Goal: Transaction & Acquisition: Book appointment/travel/reservation

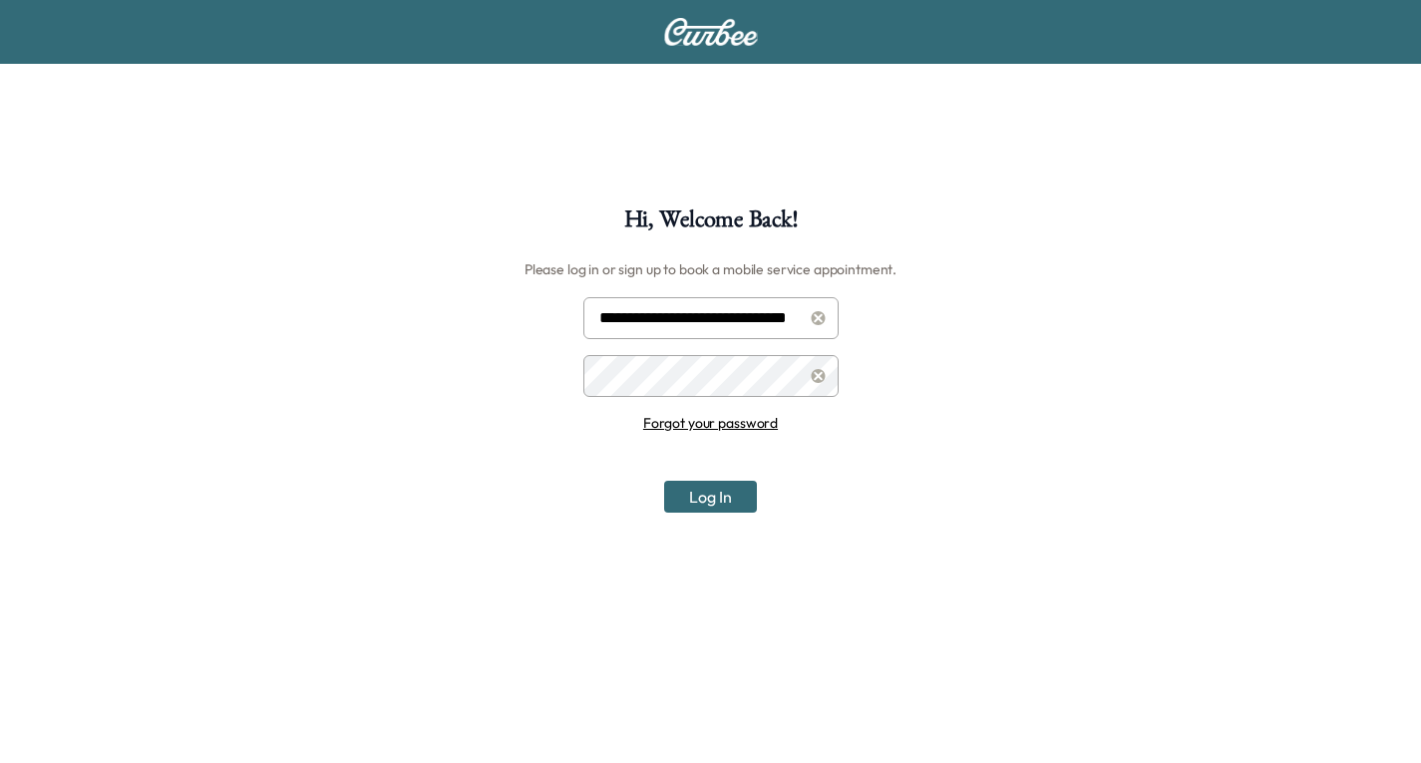
click at [701, 317] on input "**********" at bounding box center [710, 318] width 255 height 42
type input "**********"
click at [707, 496] on button "Log In" at bounding box center [710, 497] width 93 height 32
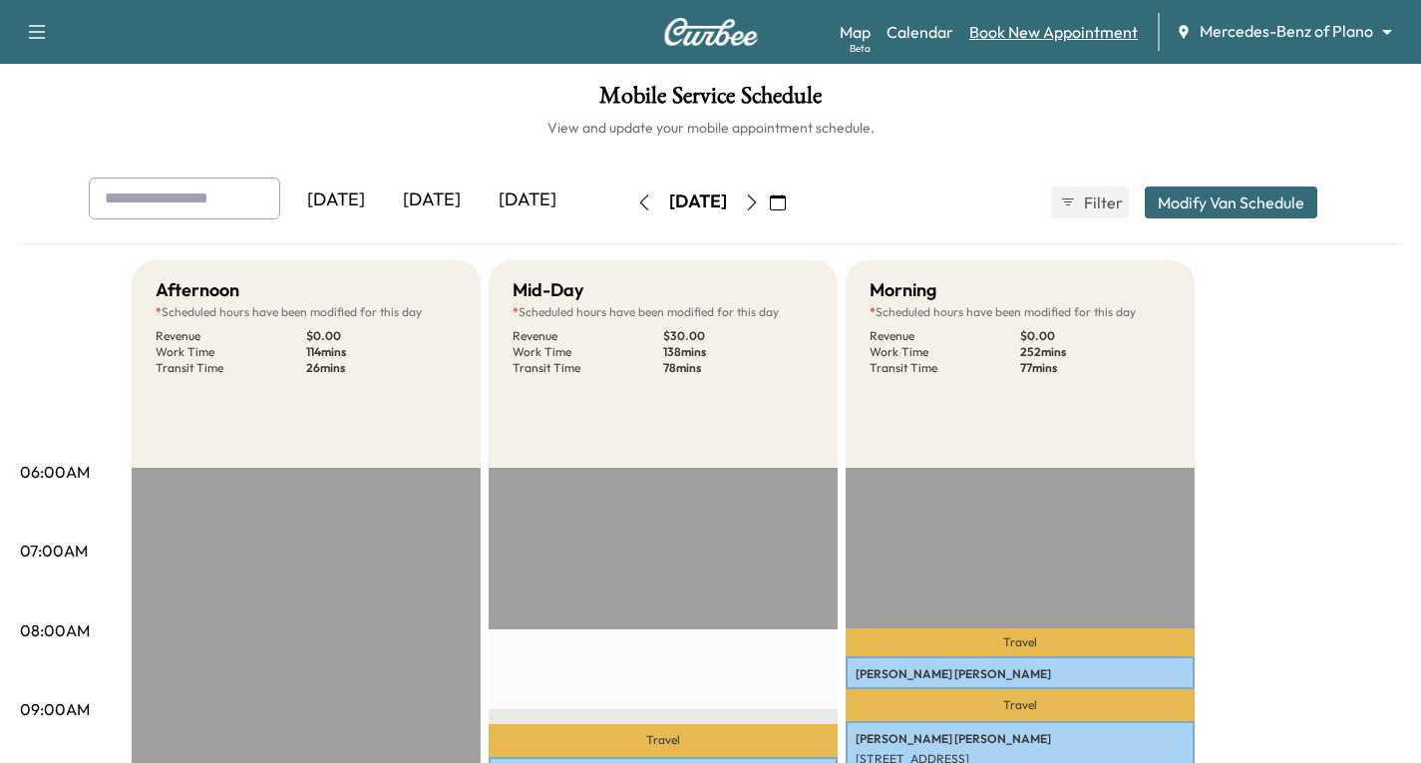
click at [1056, 27] on link "Book New Appointment" at bounding box center [1053, 32] width 169 height 24
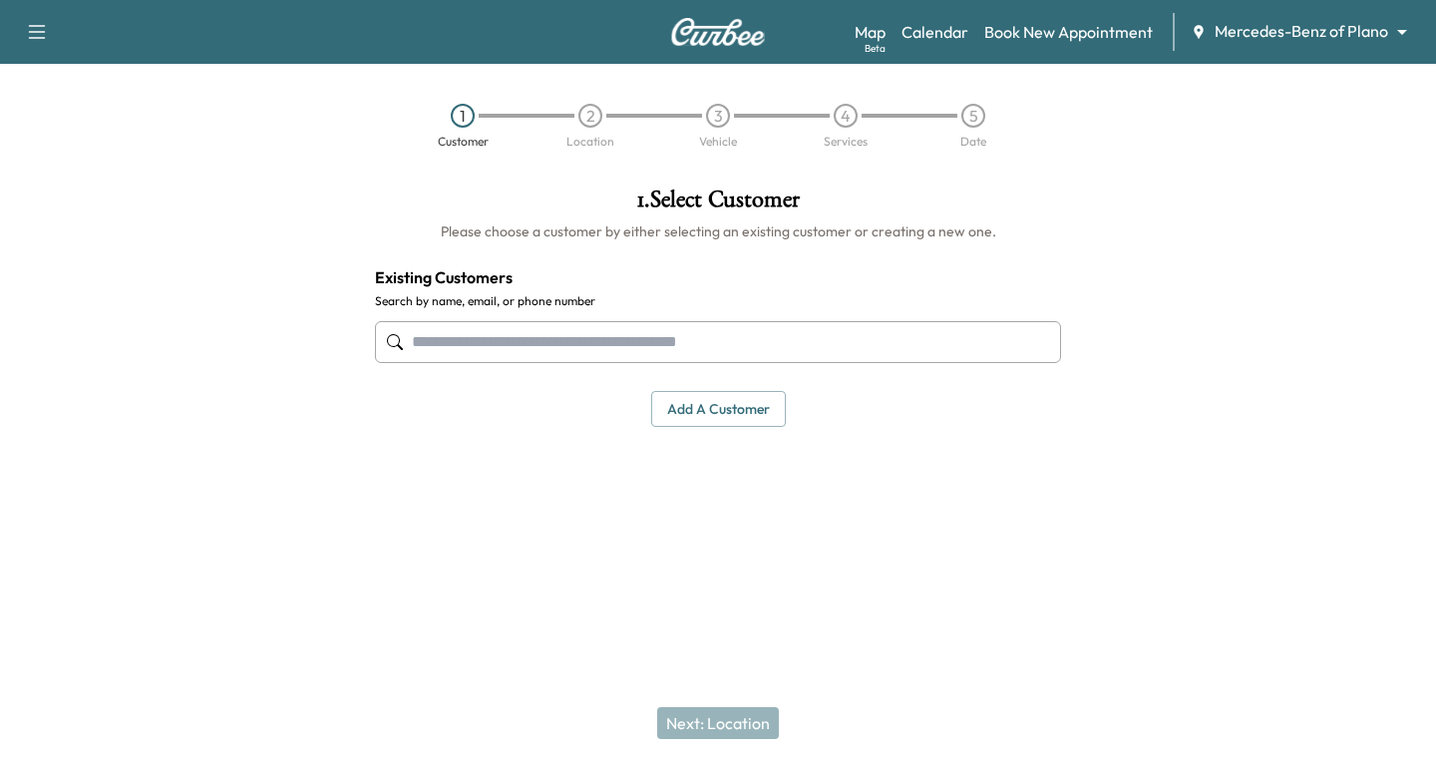
click at [424, 341] on input "text" at bounding box center [718, 342] width 686 height 42
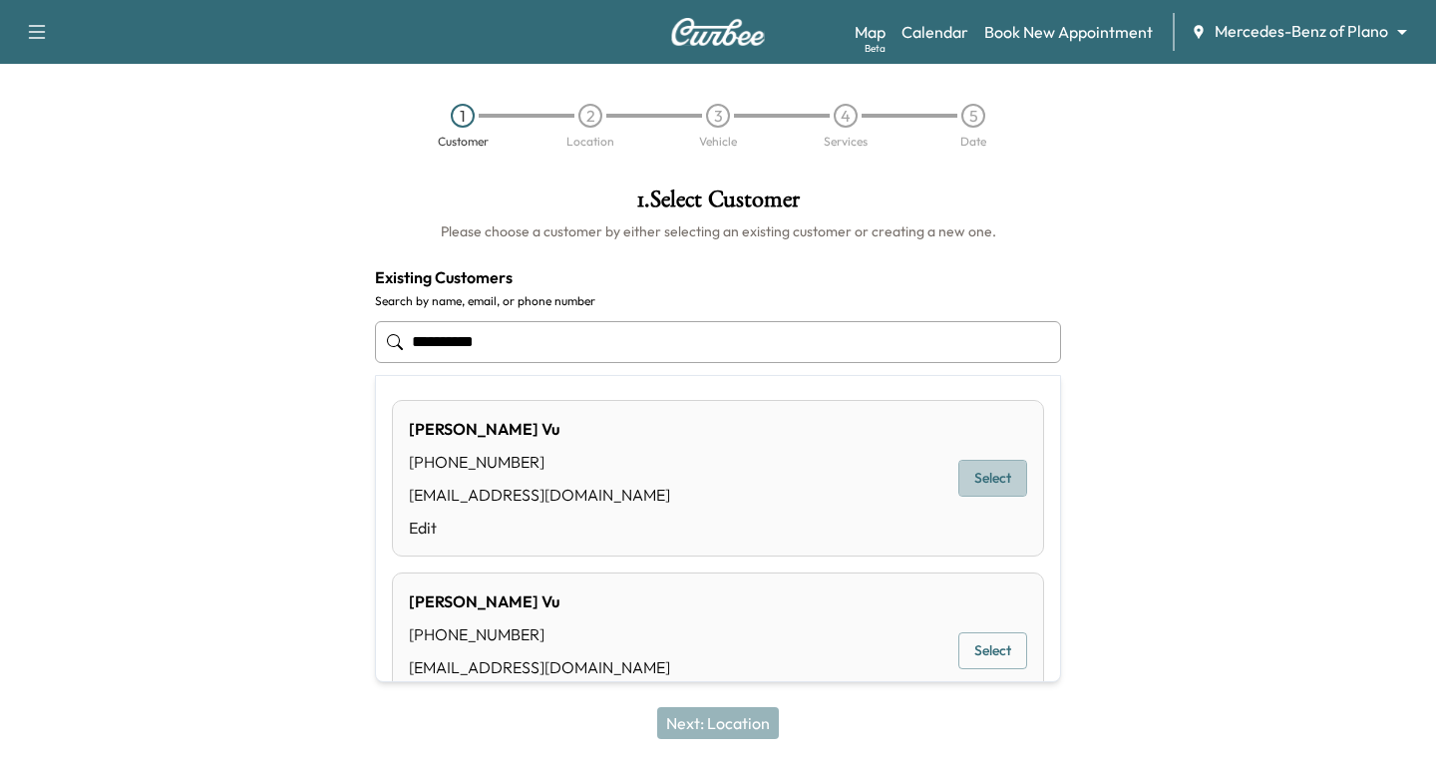
click at [992, 479] on button "Select" at bounding box center [992, 478] width 69 height 37
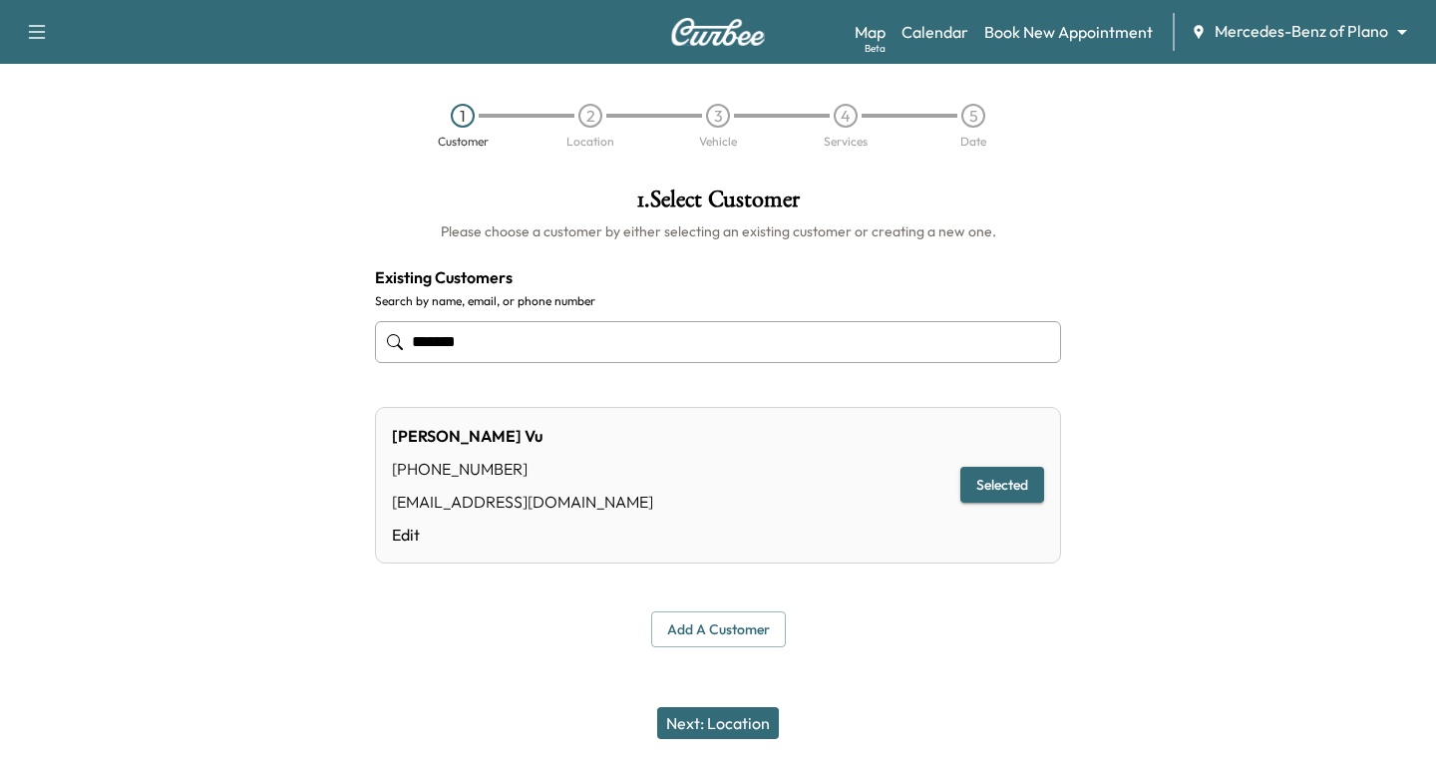
type input "*******"
click at [702, 715] on button "Next: Location" at bounding box center [718, 723] width 122 height 32
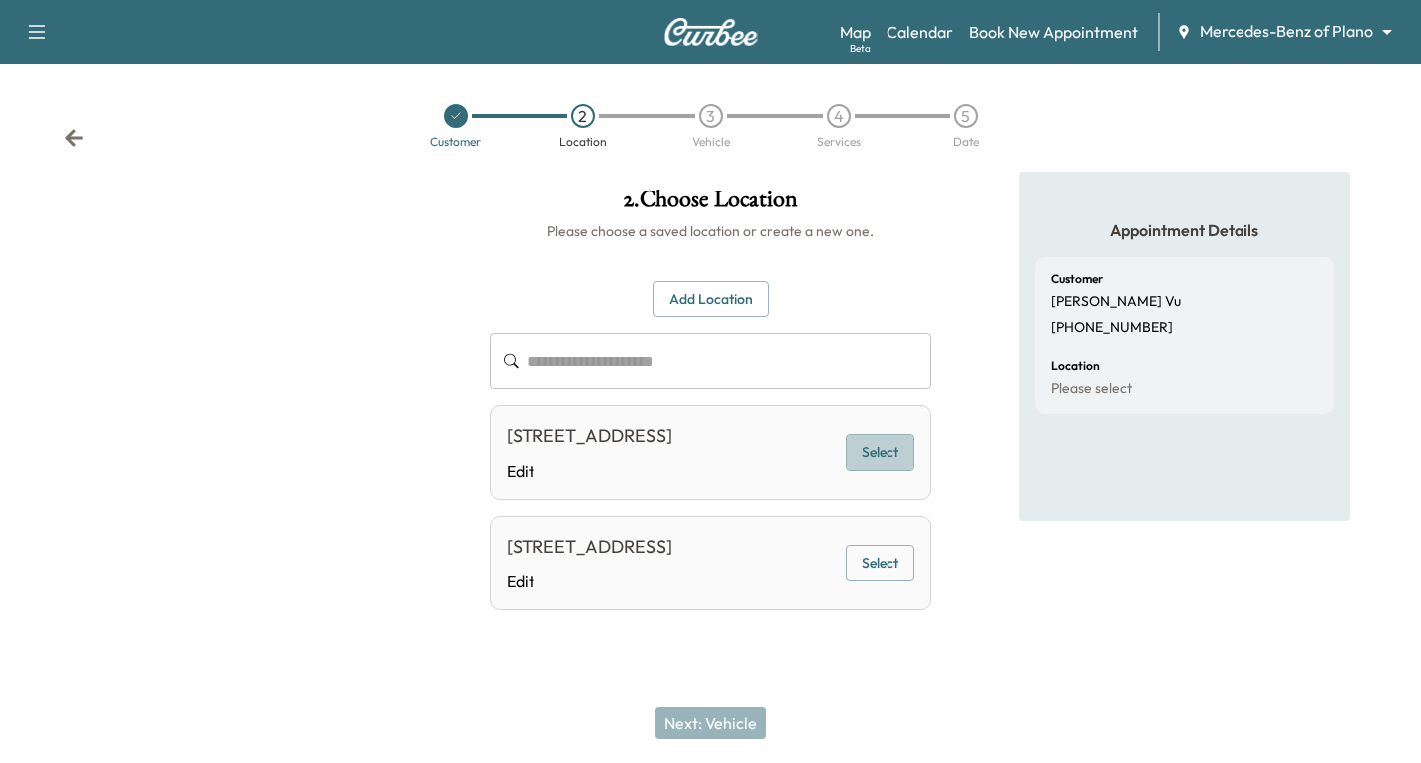
click at [877, 464] on button "Select" at bounding box center [880, 452] width 69 height 37
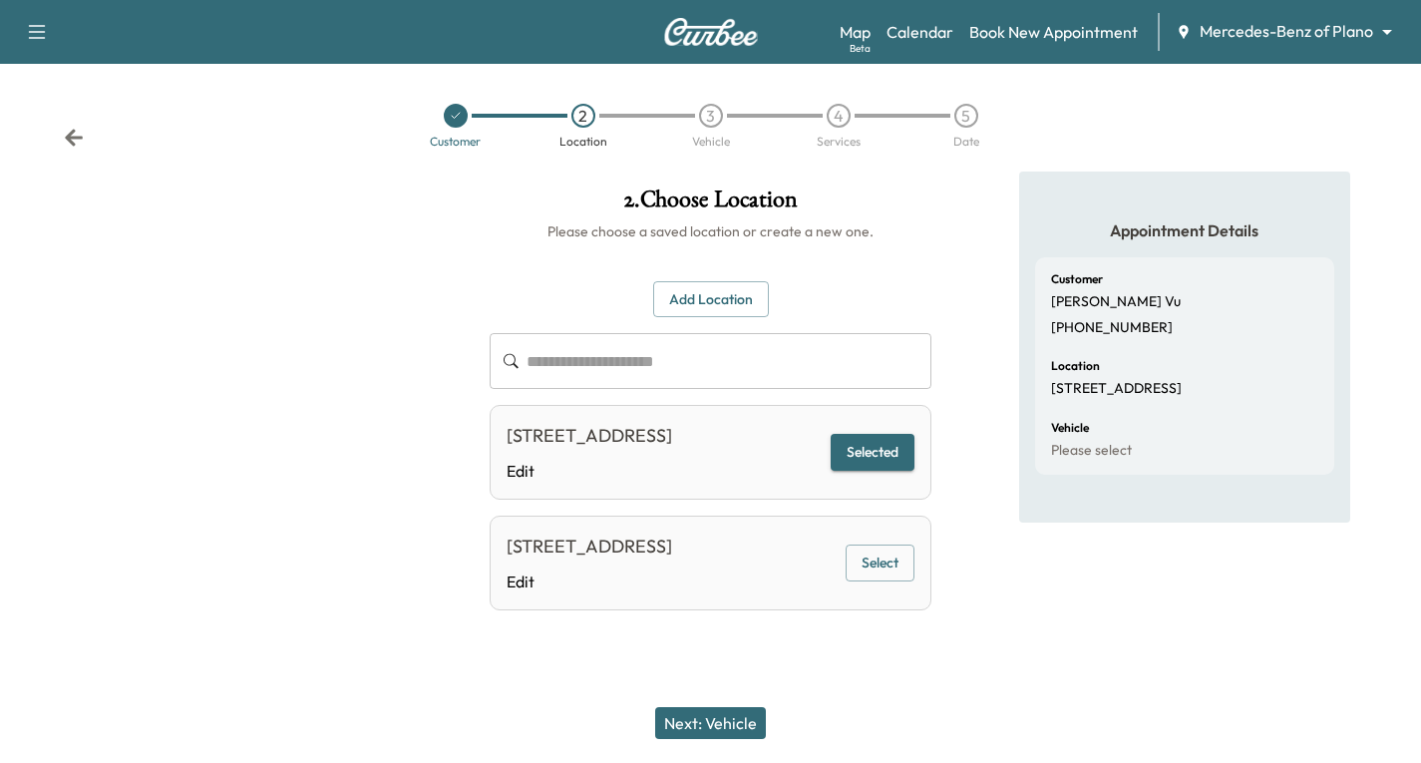
click at [706, 722] on button "Next: Vehicle" at bounding box center [710, 723] width 111 height 32
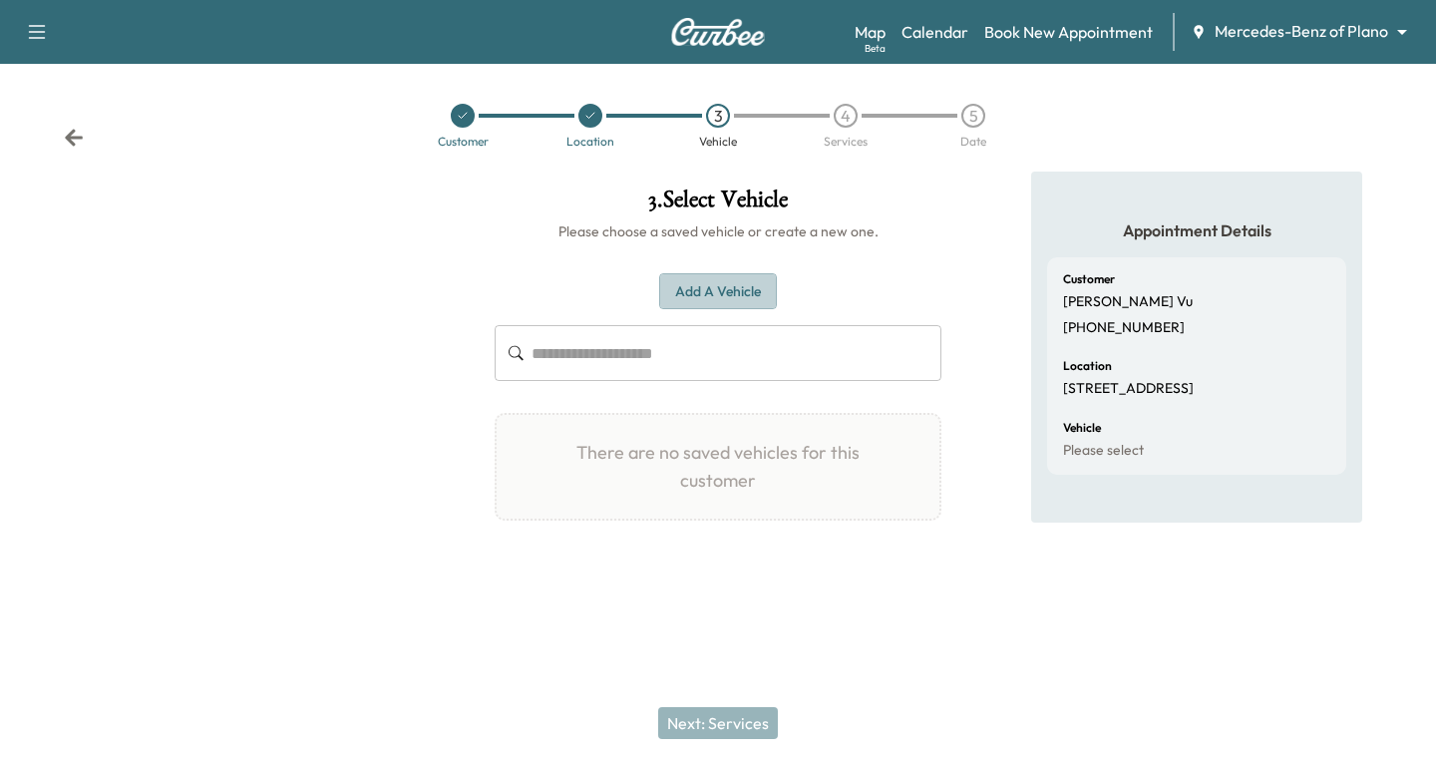
click at [700, 292] on button "Add a Vehicle" at bounding box center [718, 291] width 118 height 37
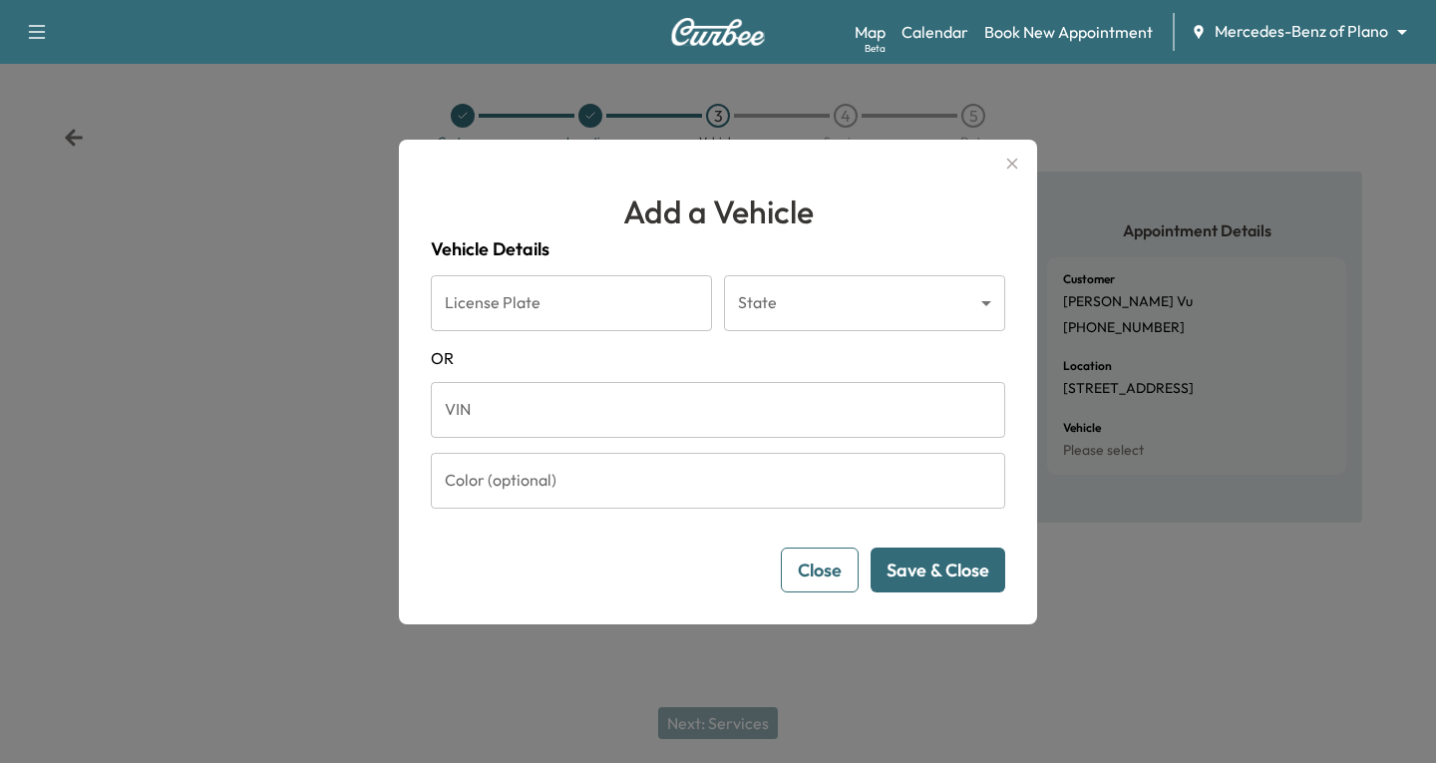
click at [479, 402] on input "VIN" at bounding box center [718, 410] width 574 height 56
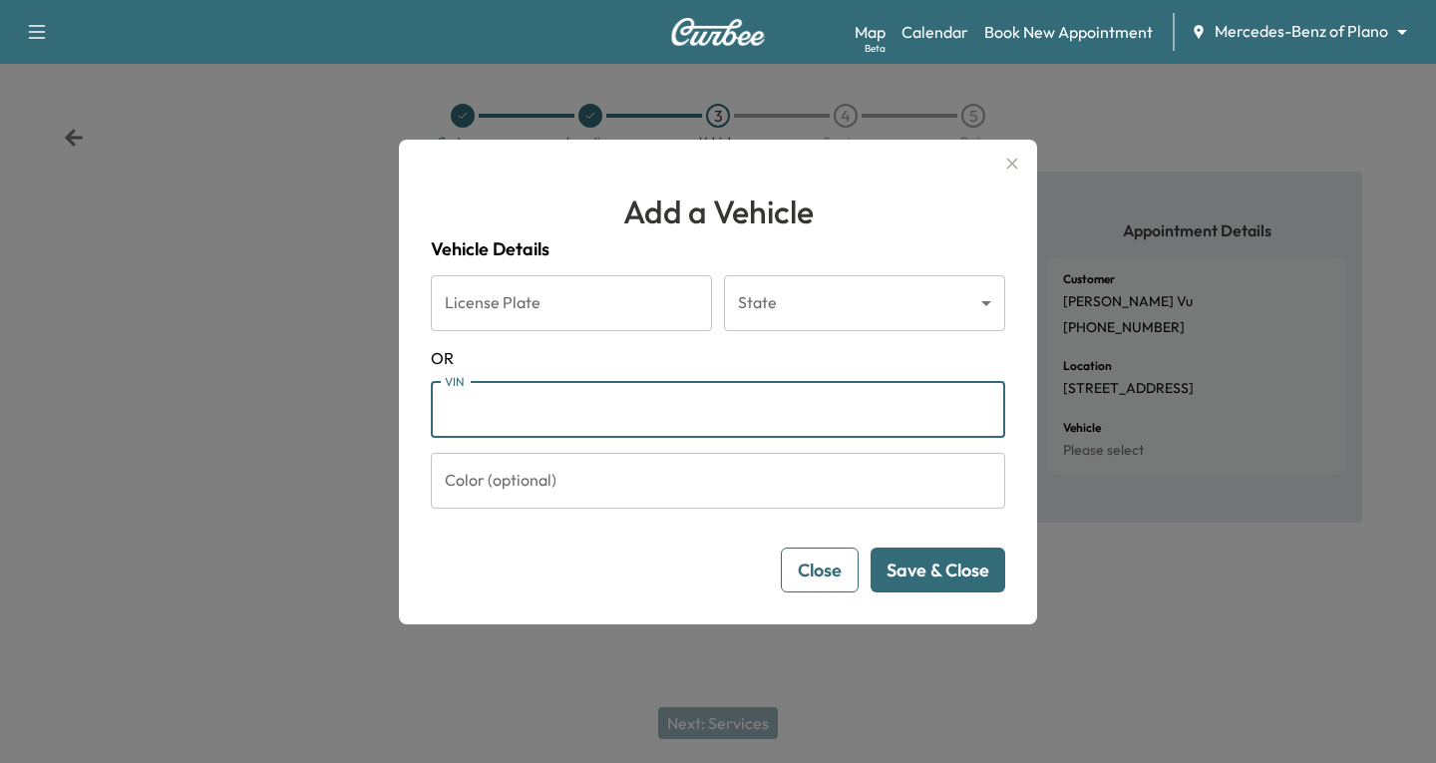
paste input "**********"
type input "**********"
click at [935, 575] on button "Save & Close" at bounding box center [938, 570] width 135 height 45
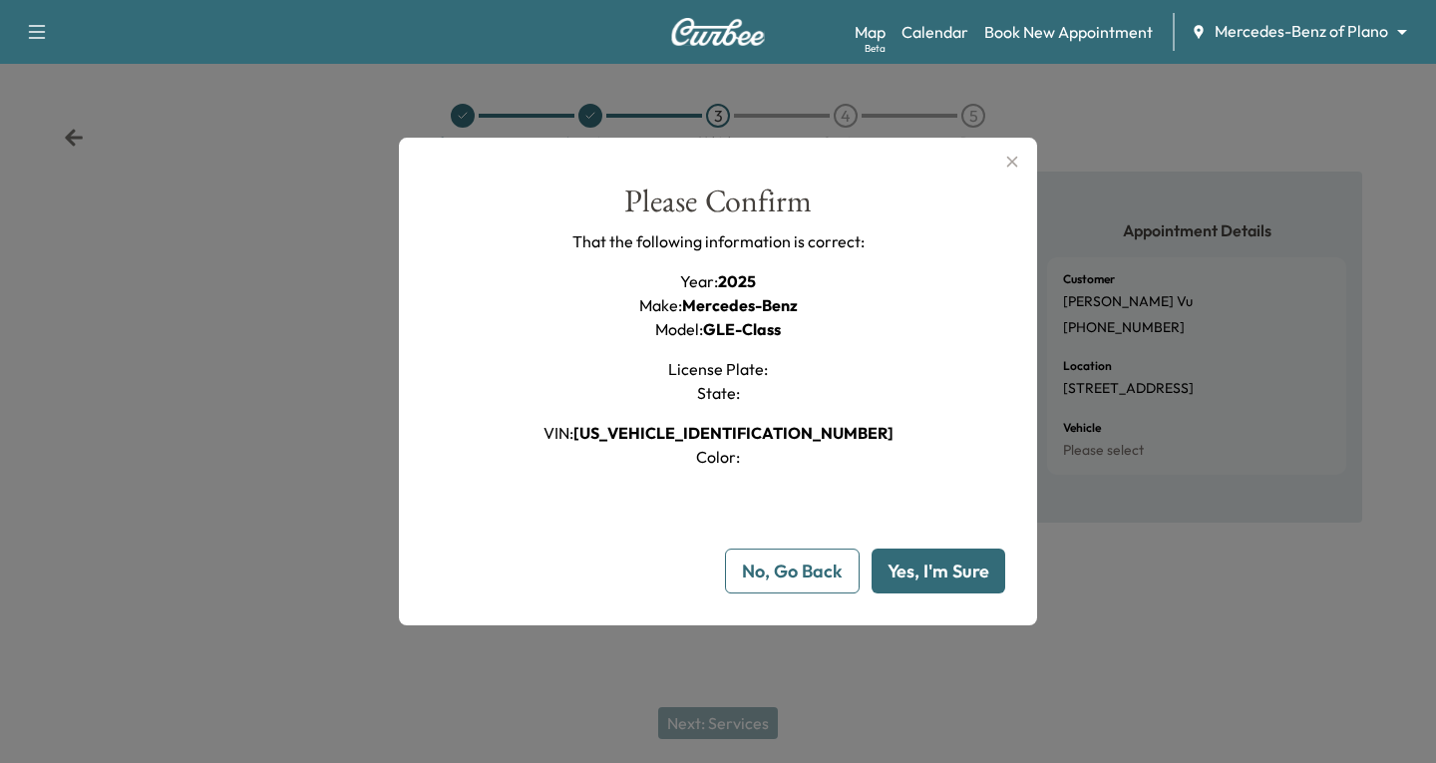
click at [947, 567] on button "Yes, I'm Sure" at bounding box center [939, 571] width 134 height 45
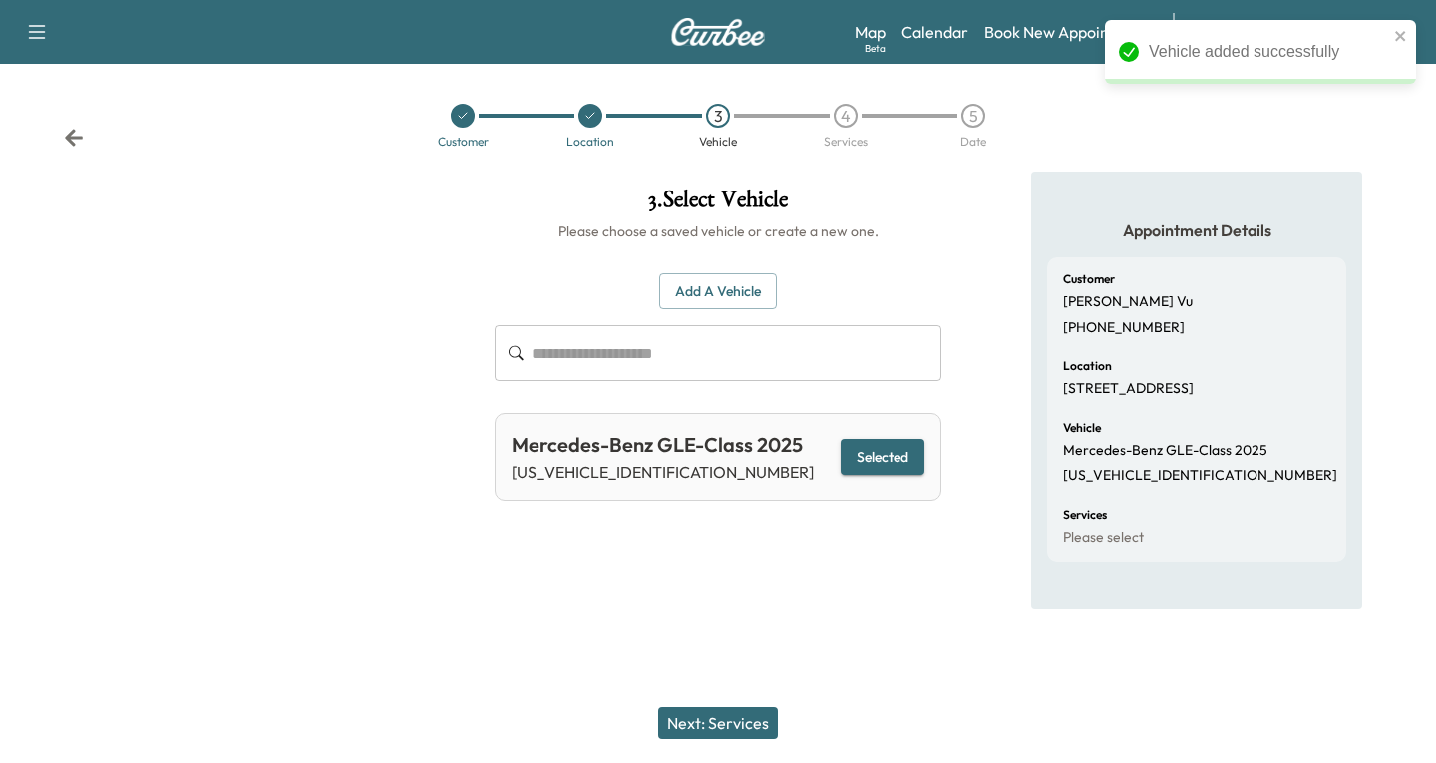
click at [711, 721] on button "Next: Services" at bounding box center [718, 723] width 120 height 32
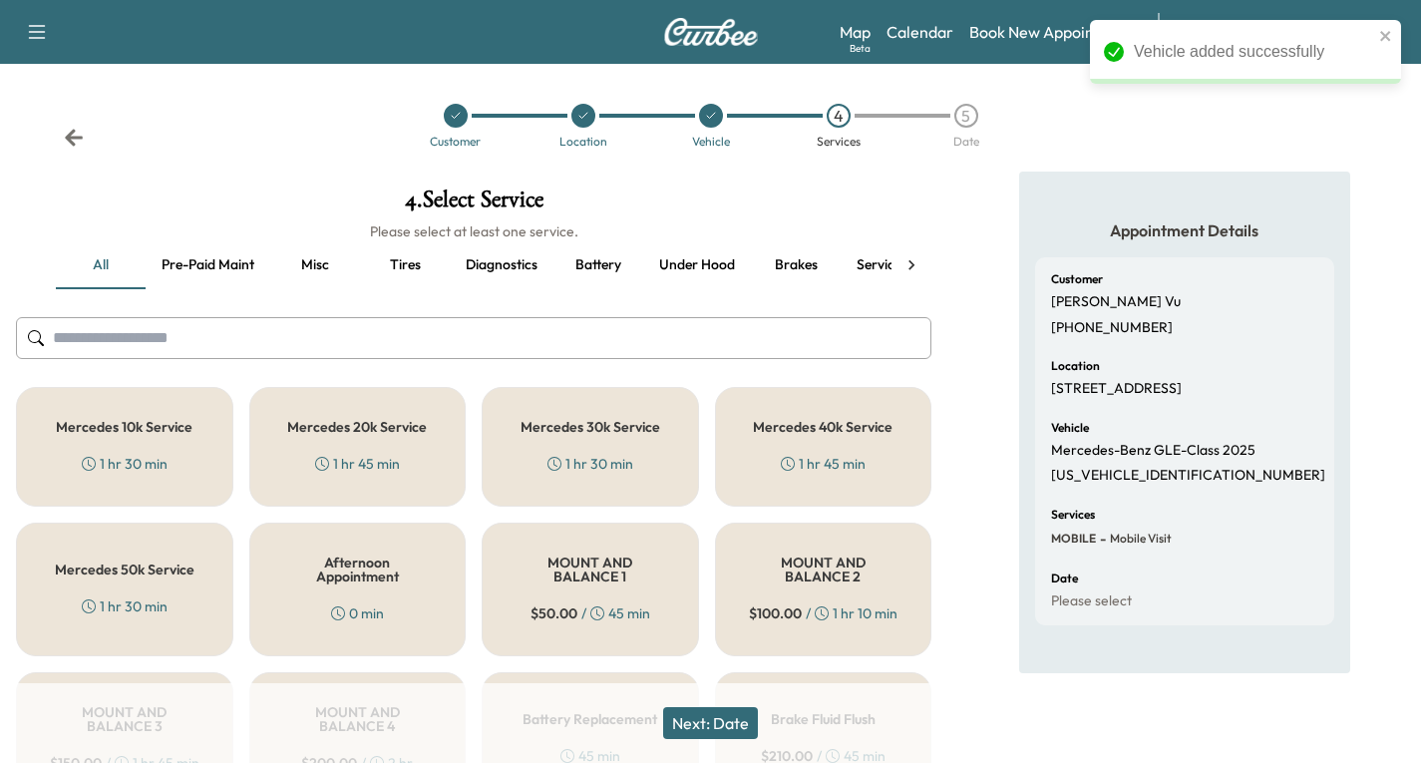
drag, startPoint x: 114, startPoint y: 435, endPoint x: 316, endPoint y: 553, distance: 234.2
click at [119, 437] on div "Mercedes 10k Service 1 hr 30 min" at bounding box center [124, 447] width 217 height 120
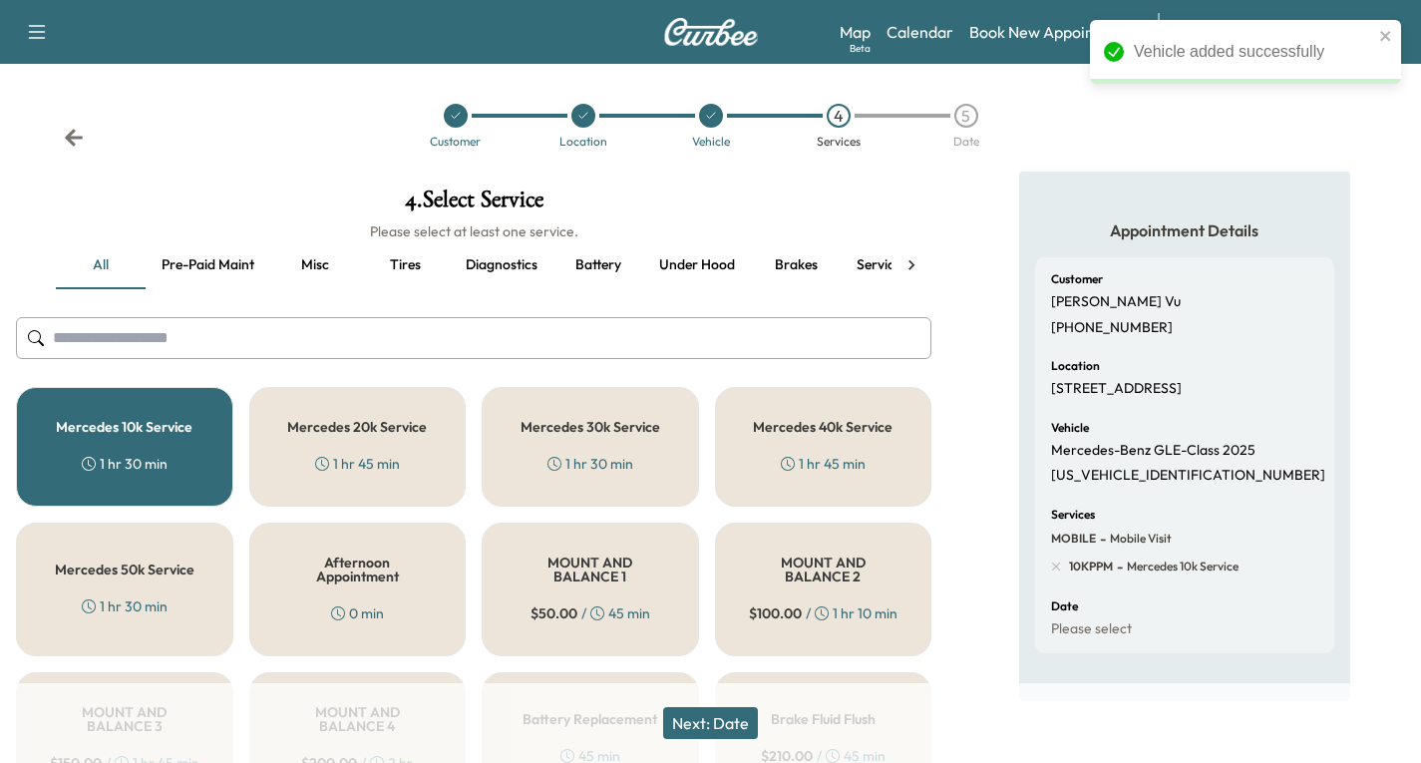
click at [724, 728] on button "Next: Date" at bounding box center [710, 723] width 95 height 32
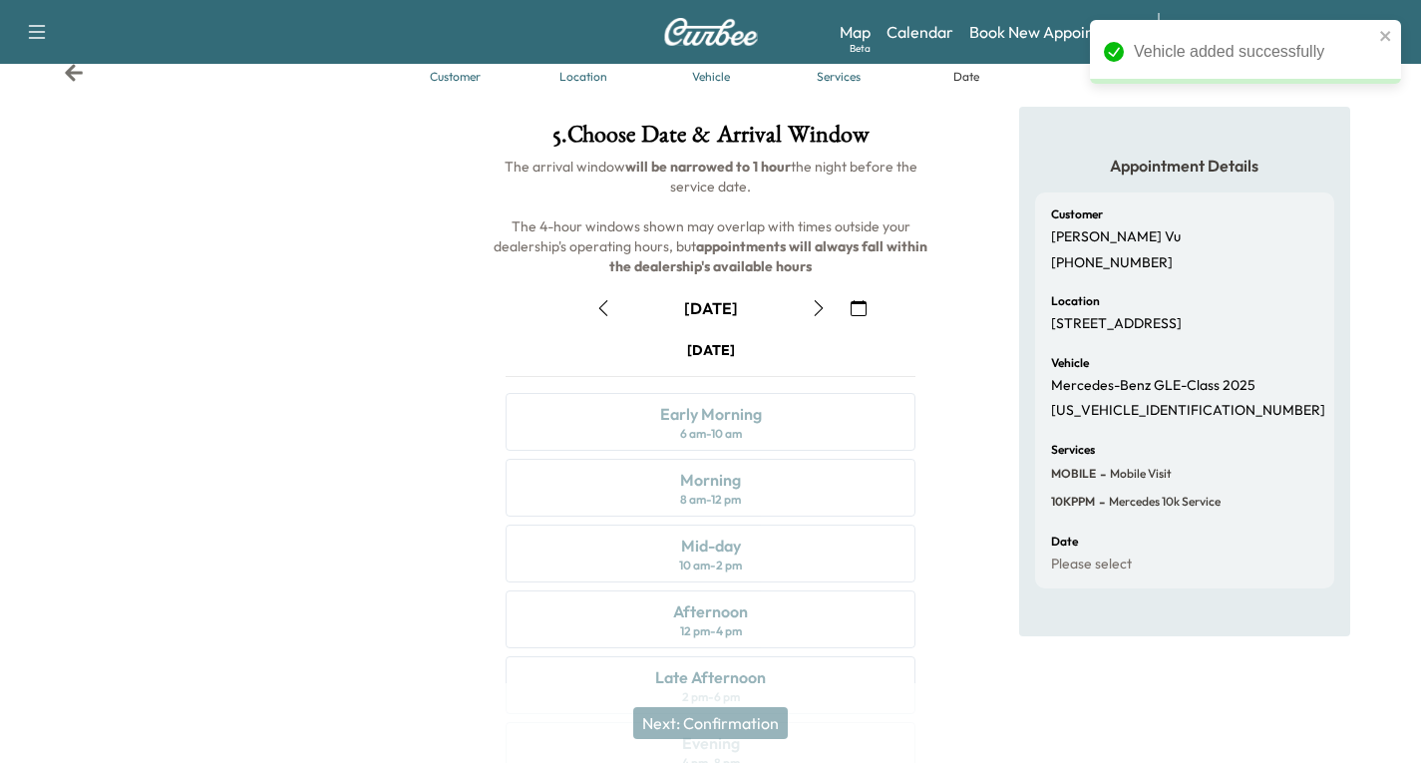
scroll to position [100, 0]
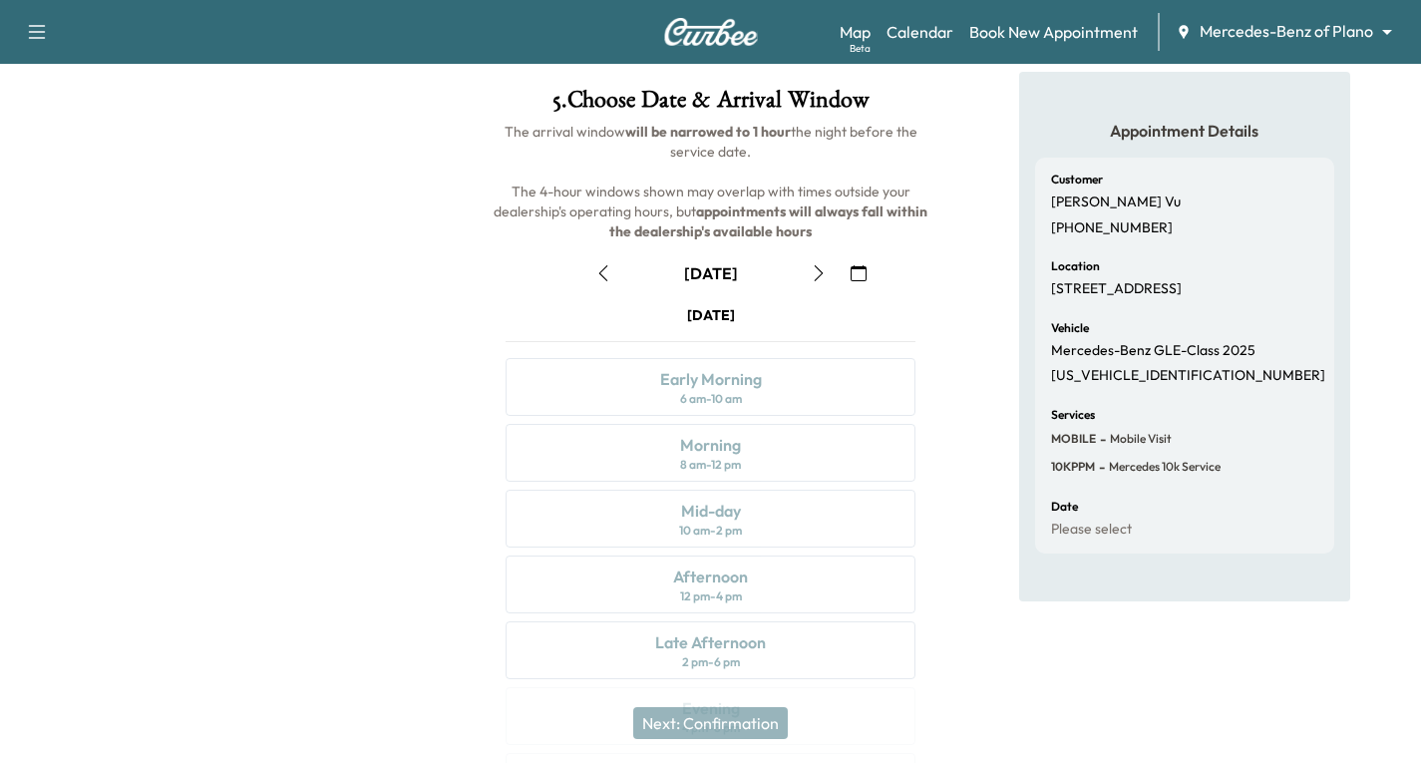
click at [817, 278] on icon "button" at bounding box center [818, 273] width 9 height 16
click at [816, 279] on icon "button" at bounding box center [818, 273] width 9 height 16
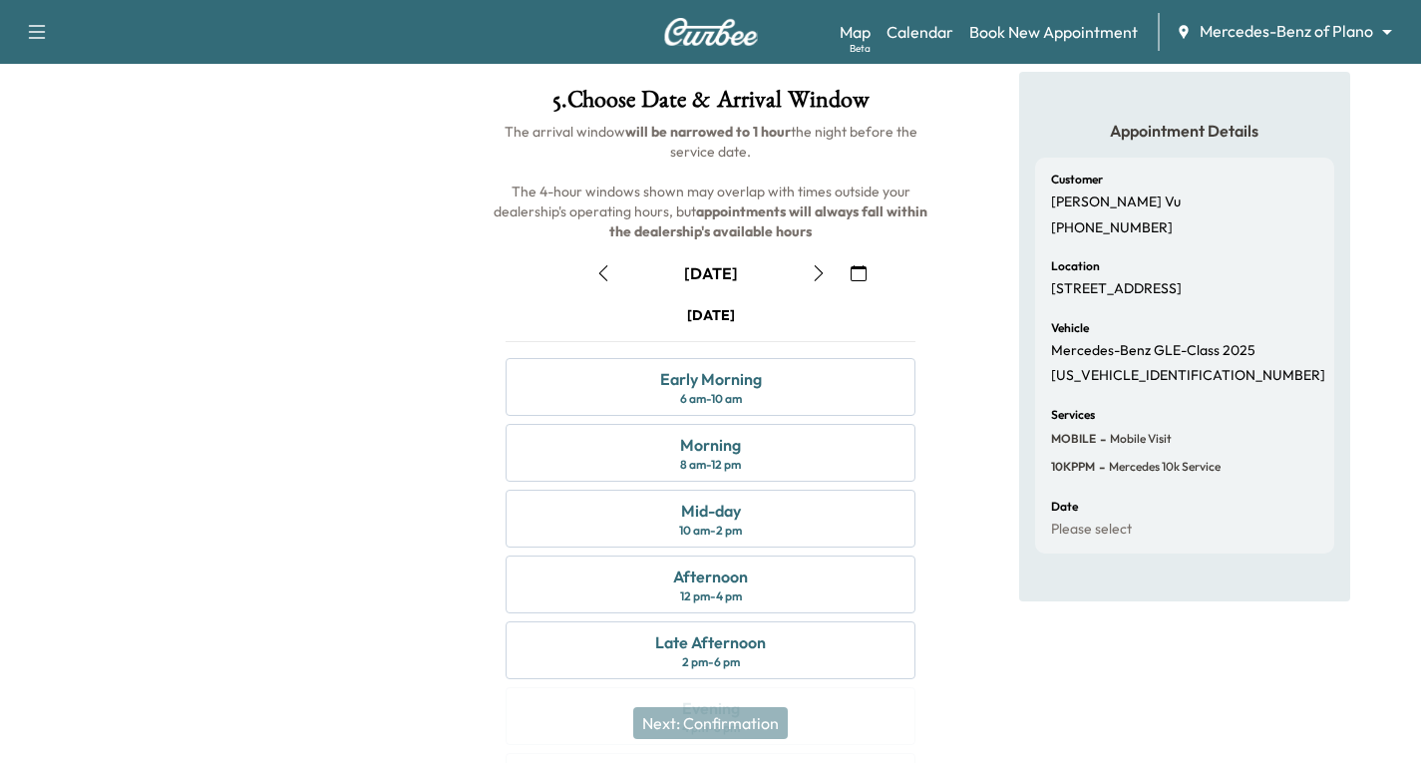
click at [816, 273] on icon "button" at bounding box center [819, 273] width 16 height 16
click at [805, 444] on div "Morning 8 am - 12 pm" at bounding box center [711, 453] width 410 height 58
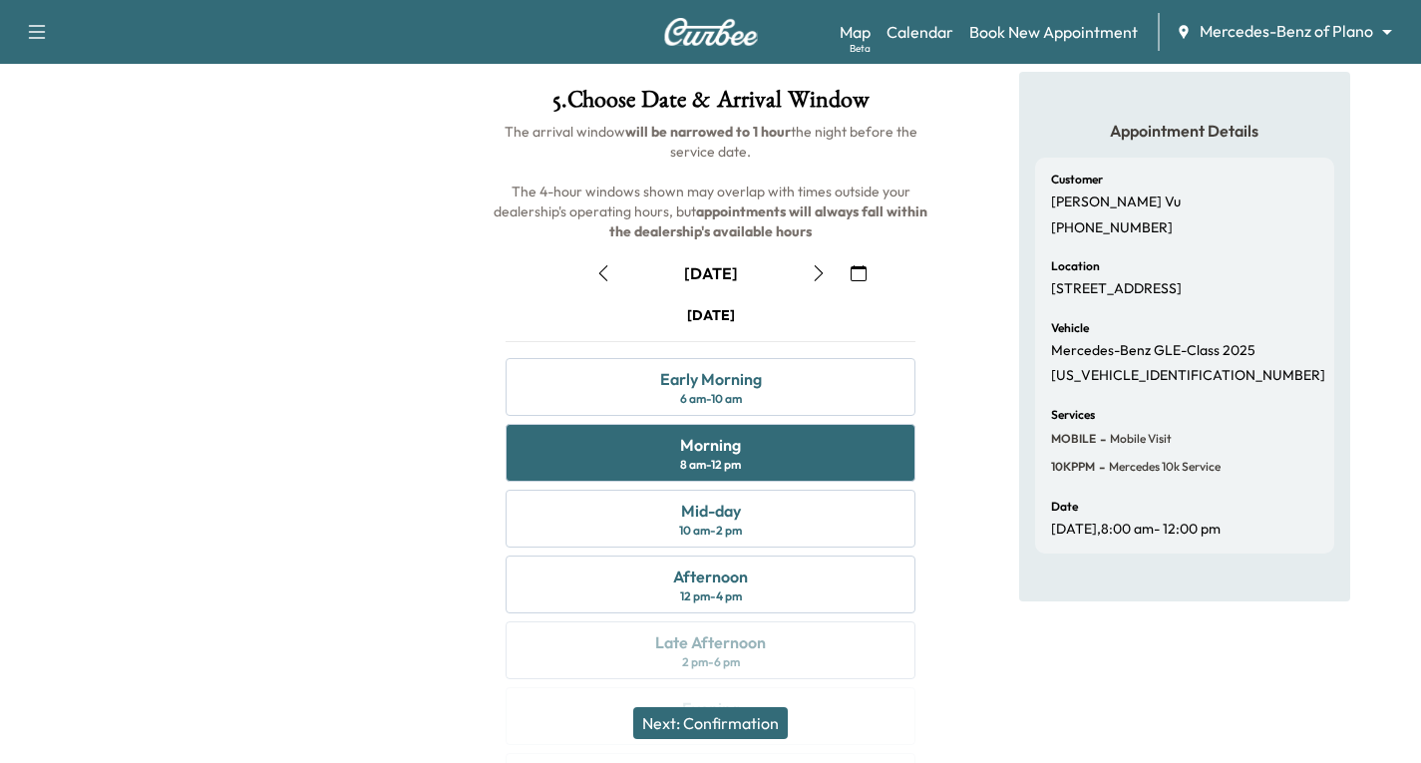
click at [689, 726] on button "Next: Confirmation" at bounding box center [710, 723] width 155 height 32
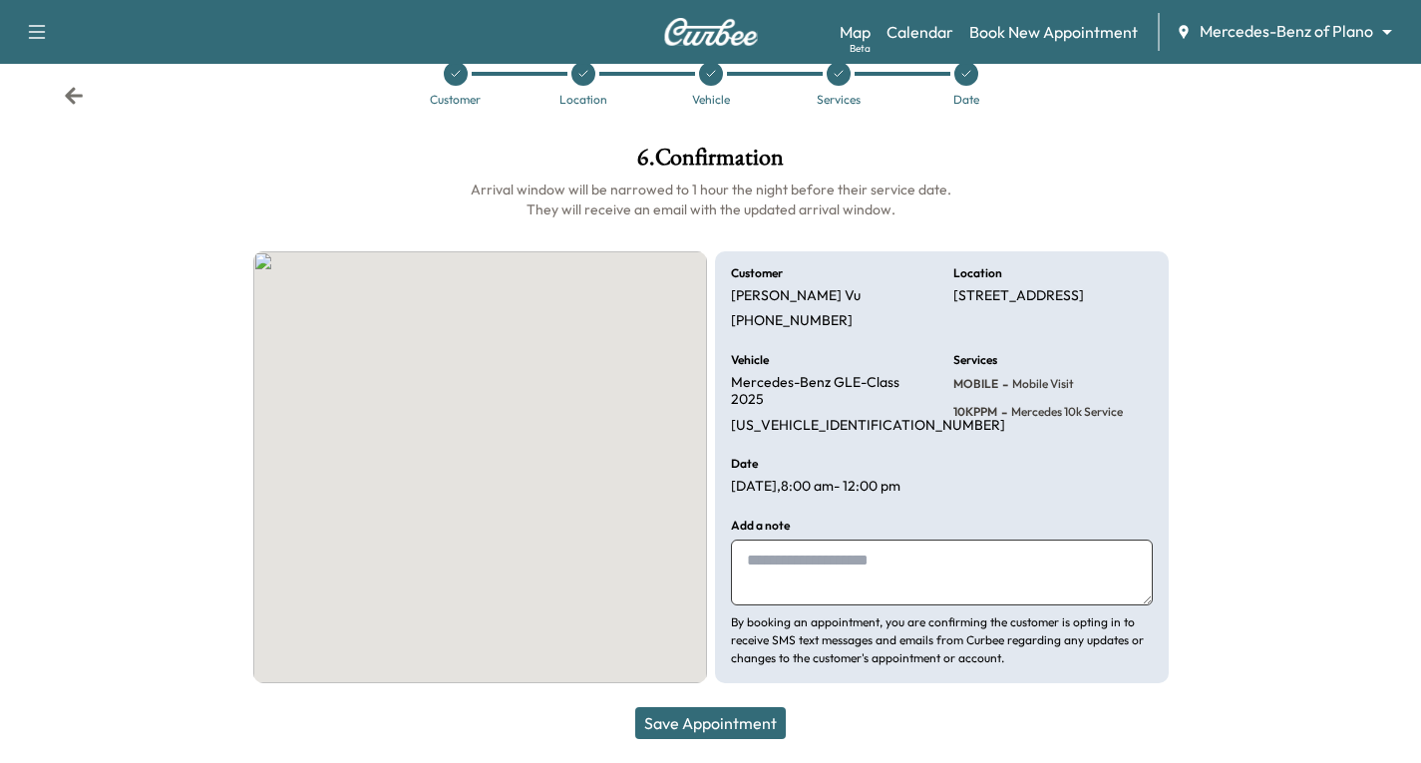
scroll to position [42, 0]
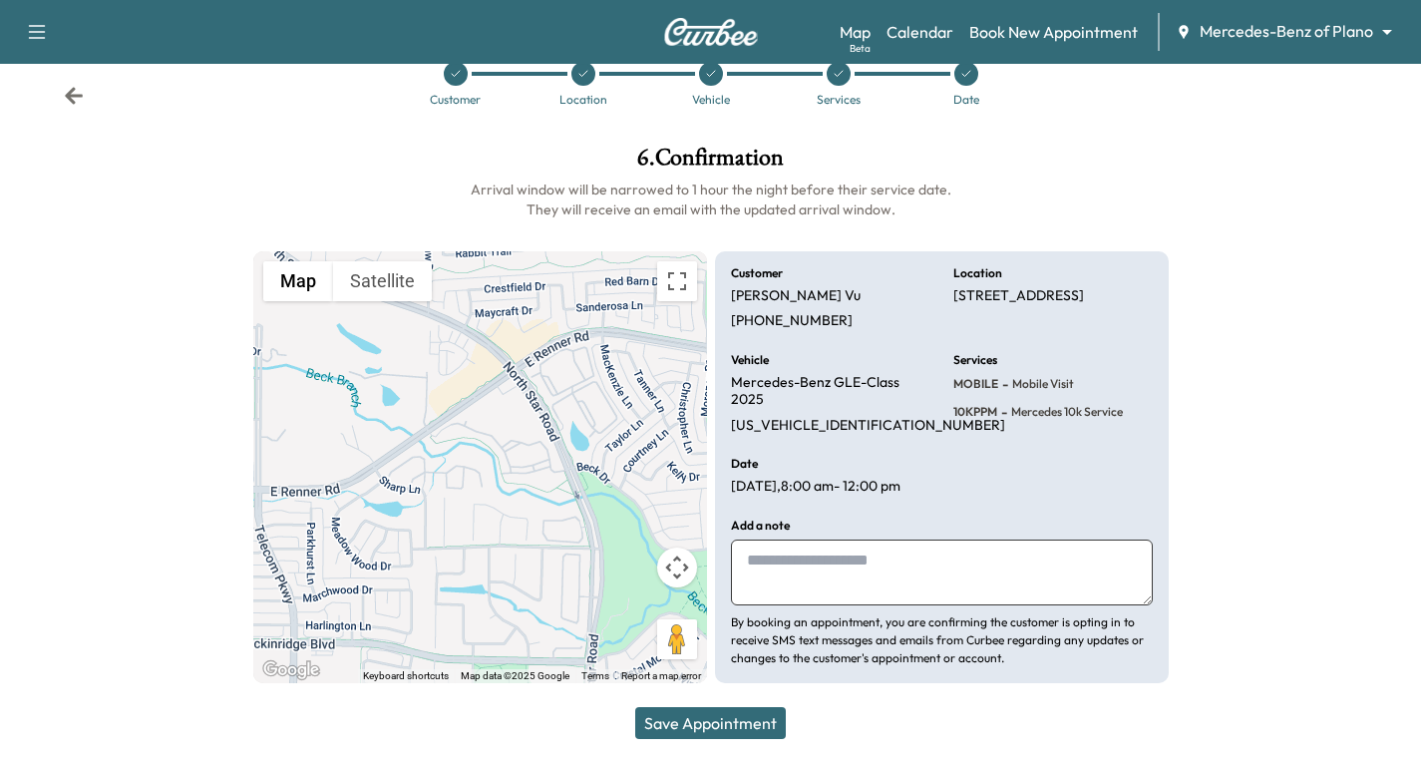
click at [744, 719] on button "Save Appointment" at bounding box center [710, 723] width 151 height 32
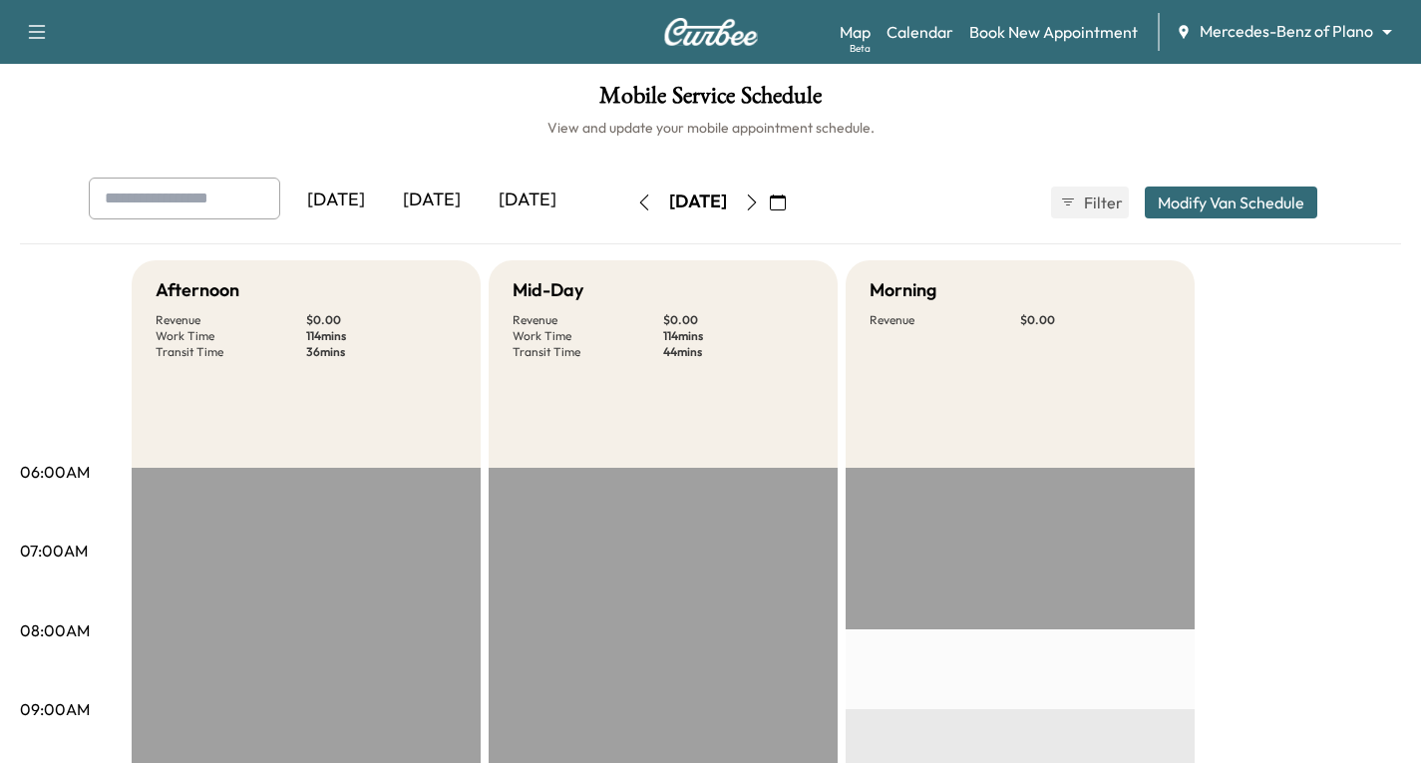
click at [32, 28] on icon "button" at bounding box center [37, 32] width 24 height 24
click at [72, 119] on button "Log Out" at bounding box center [70, 113] width 75 height 32
